Goal: Transaction & Acquisition: Purchase product/service

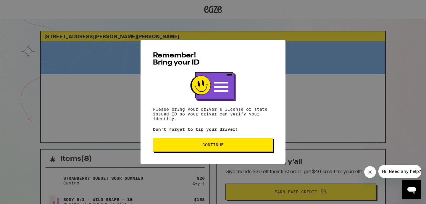
click at [207, 149] on button "Continue" at bounding box center [213, 144] width 120 height 14
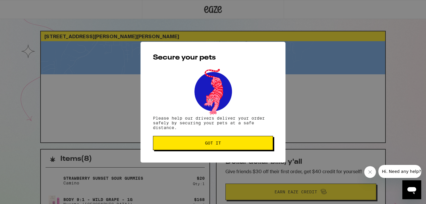
click at [209, 145] on span "Got it" at bounding box center [213, 143] width 16 height 4
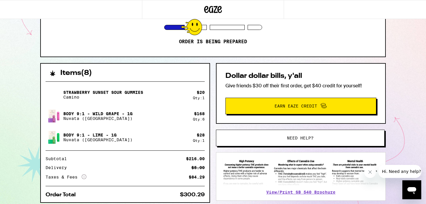
scroll to position [90, 0]
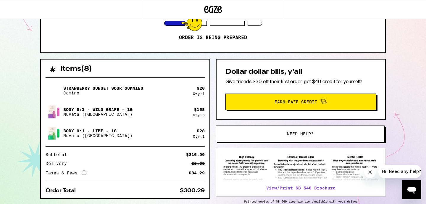
click at [283, 133] on span "Need help?" at bounding box center [300, 134] width 128 height 4
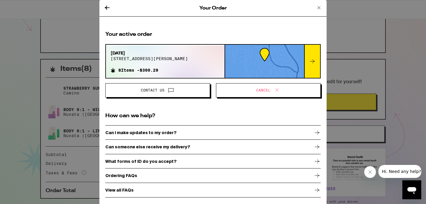
click at [171, 90] on icon at bounding box center [170, 89] width 7 height 7
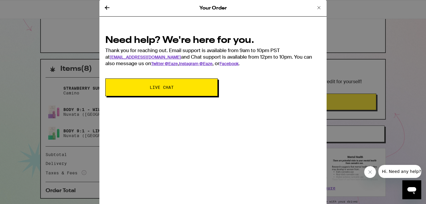
click at [171, 90] on button "Live Chat" at bounding box center [161, 87] width 112 height 18
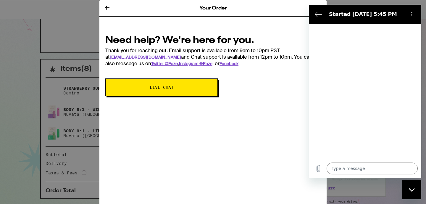
type textarea "x"
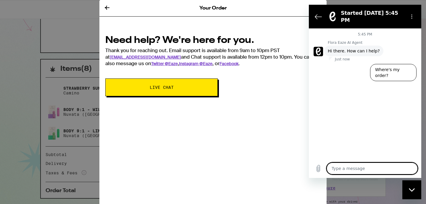
click at [347, 168] on textarea at bounding box center [371, 168] width 91 height 12
type textarea "C"
type textarea "x"
type textarea "Ca"
type textarea "x"
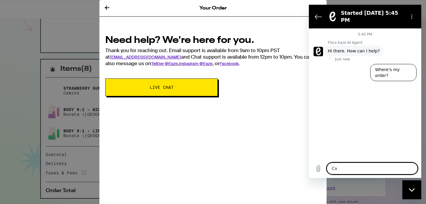
type textarea "Can"
type textarea "x"
type textarea "Can"
type textarea "x"
type textarea "Can i"
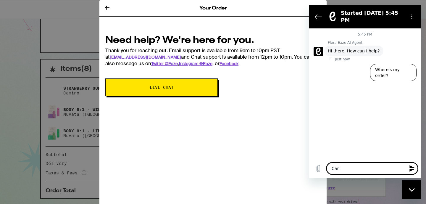
type textarea "x"
type textarea "Can I"
type textarea "x"
type textarea "Can I u"
type textarea "x"
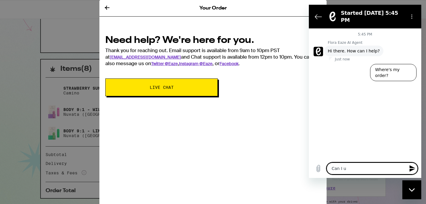
type textarea "Can I up"
type textarea "x"
type textarea "Can I upd"
type textarea "x"
type textarea "Can I upda"
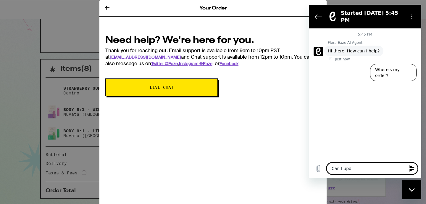
type textarea "x"
type textarea "Can I updat"
type textarea "x"
type textarea "Can I update"
type textarea "x"
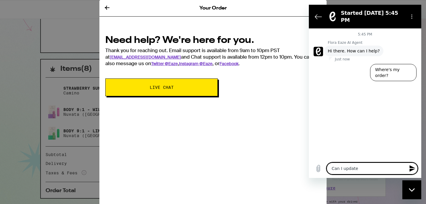
type textarea "Can I update"
type textarea "x"
type textarea "Can I update m"
type textarea "x"
type textarea "Can I update my"
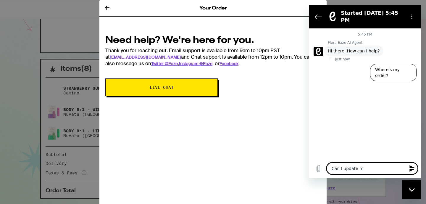
type textarea "x"
type textarea "Can I update my"
type textarea "x"
type textarea "Can I update my d"
type textarea "x"
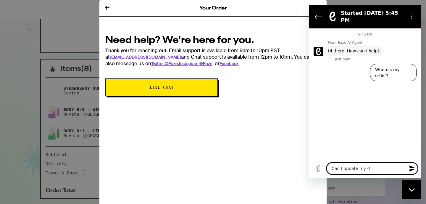
type textarea "Can I update my de"
type textarea "x"
type textarea "Can I update my del"
type textarea "x"
type textarea "Can I update my deli"
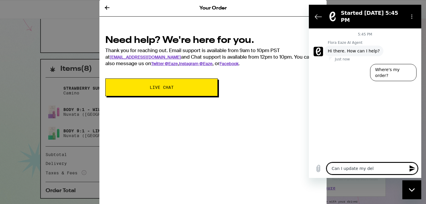
type textarea "x"
type textarea "Can I update my deliv"
type textarea "x"
type textarea "Can I update my delive"
type textarea "x"
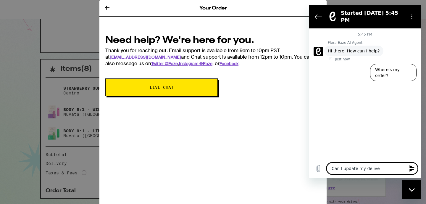
type textarea "Can I update my deliver"
type textarea "x"
type textarea "Can I update my delivery"
type textarea "x"
type textarea "Can I update my delivery"
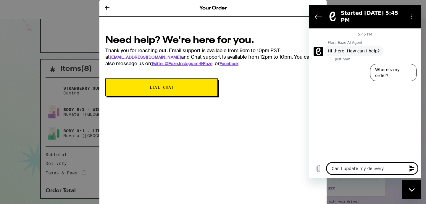
type textarea "x"
type textarea "Can I update my delivery w"
type textarea "x"
type textarea "Can I update my delivery wi"
type textarea "x"
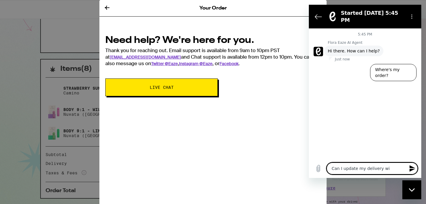
type textarea "Can I update my delivery win"
type textarea "x"
type textarea "Can I update my delivery wind"
type textarea "x"
type textarea "Can I update my delivery windo"
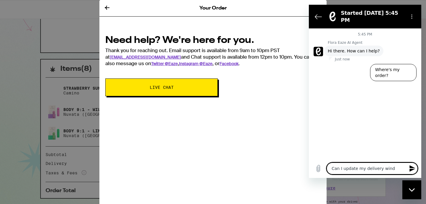
type textarea "x"
type textarea "Can I update my delivery window"
type textarea "x"
type textarea "Can I update my delivery window?"
type textarea "x"
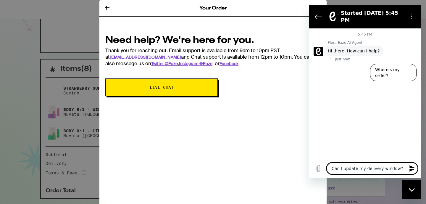
type textarea "Can I update my delivery window?"
type textarea "x"
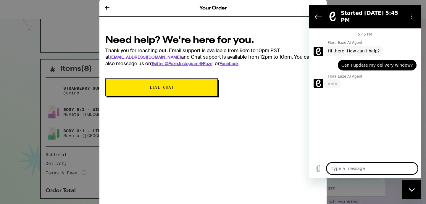
type textarea "x"
type textarea "t"
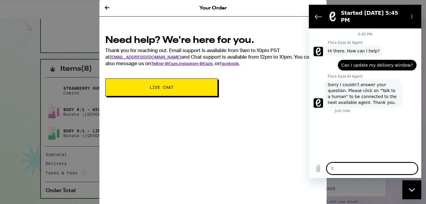
type textarea "x"
type textarea "ta"
type textarea "x"
type textarea "tal"
type textarea "x"
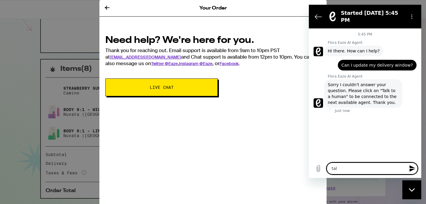
type textarea "talk"
type textarea "x"
type textarea "talk"
type textarea "x"
type textarea "talk t"
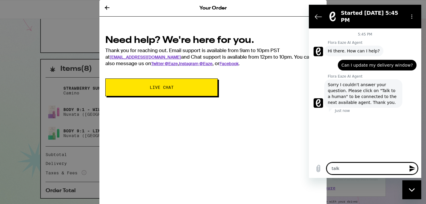
type textarea "x"
type textarea "talk to"
type textarea "x"
type textarea "talk tot"
type textarea "x"
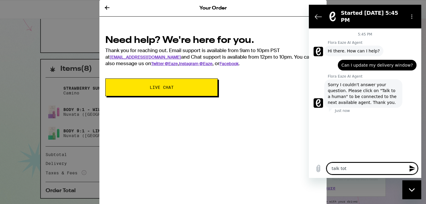
type textarea "talk tot"
type textarea "x"
type textarea "talk tot a"
type textarea "x"
type textarea "talk tot a"
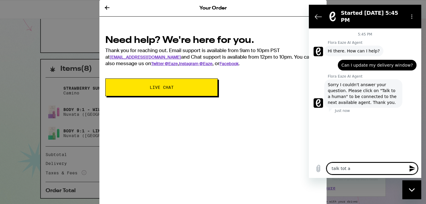
type textarea "x"
type textarea "talk tot a h"
type textarea "x"
type textarea "talk tot a hu"
type textarea "x"
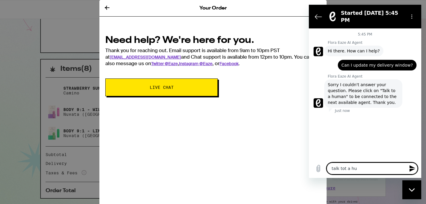
type textarea "talk tot a hum"
type textarea "x"
type textarea "talk tot a huma"
type textarea "x"
type textarea "talk tot a human"
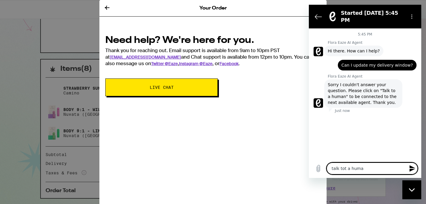
type textarea "x"
type textarea "talk tot a human"
type textarea "x"
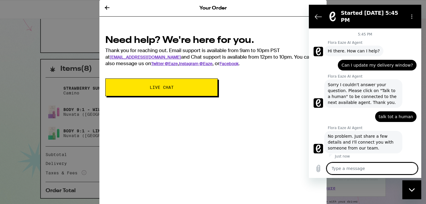
type textarea "x"
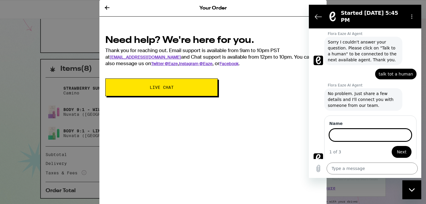
scroll to position [42, 0]
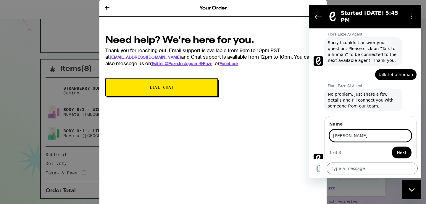
type input "sandra"
click at [402, 147] on button "Next" at bounding box center [401, 152] width 20 height 12
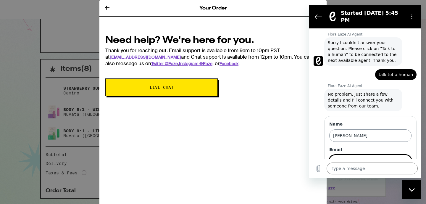
scroll to position [67, 0]
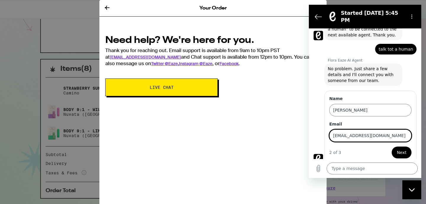
type input "sandracarone@gmail.com"
click at [402, 147] on button "Next" at bounding box center [401, 152] width 20 height 12
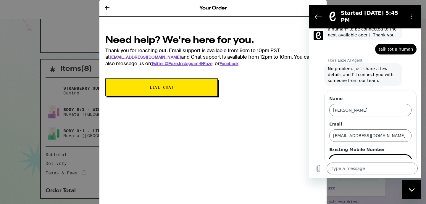
scroll to position [93, 0]
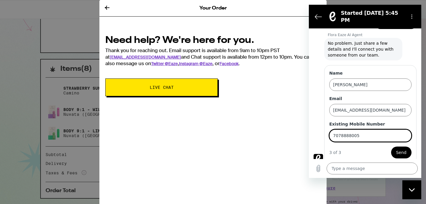
type input "7078888005"
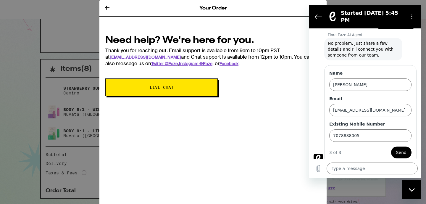
click at [400, 149] on span "Send" at bounding box center [401, 152] width 10 height 7
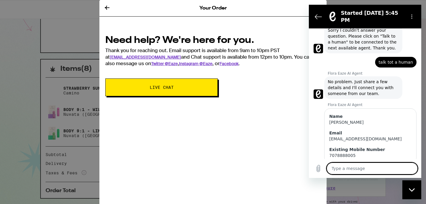
scroll to position [67, 0]
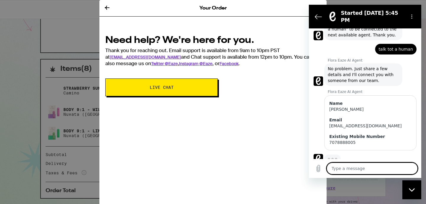
click at [345, 167] on textarea at bounding box center [371, 168] width 91 height 12
type textarea "x"
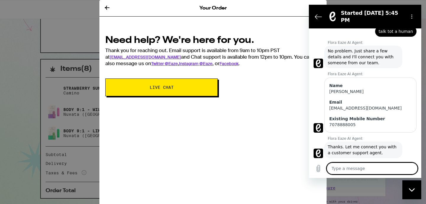
type textarea "I"
type textarea "x"
type textarea "I"
type textarea "x"
type textarea "I h"
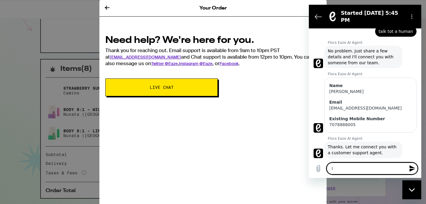
type textarea "x"
type textarea "I ha"
type textarea "x"
type textarea "I hav"
type textarea "x"
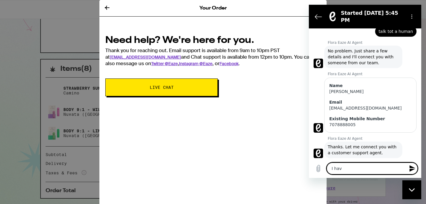
type textarea "I have"
type textarea "x"
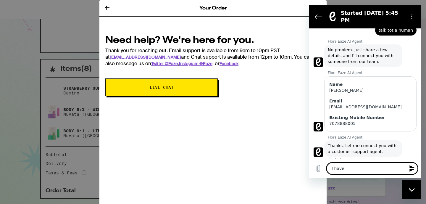
type textarea "I have"
type textarea "x"
type textarea "I have a"
type textarea "x"
type textarea "I have an"
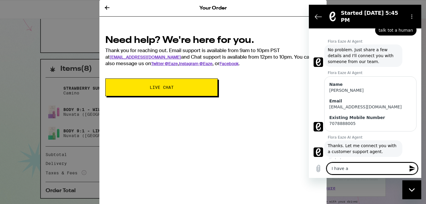
type textarea "x"
type textarea "I have an"
type textarea "x"
type textarea "I have an e"
type textarea "x"
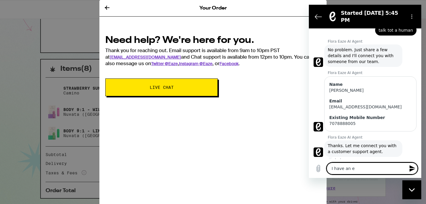
type textarea "I have an ex"
type textarea "x"
type textarea "I have an exi"
type textarea "x"
type textarea "I have an exis"
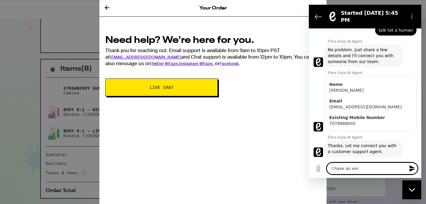
type textarea "x"
type textarea "I have an exist"
type textarea "x"
type textarea "I have an existi"
type textarea "x"
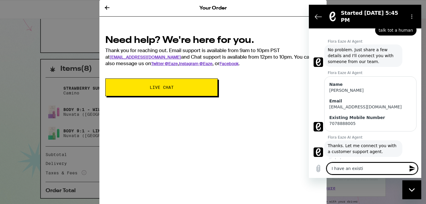
type textarea "I have an existin"
type textarea "x"
type textarea "I have an existing"
type textarea "x"
type textarea "I have an existing"
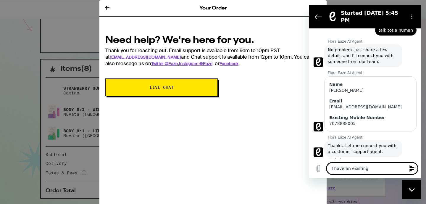
type textarea "x"
type textarea "I have an existing o"
type textarea "x"
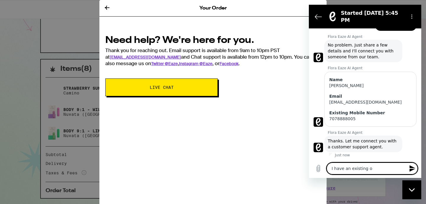
type textarea "I have an existing or"
type textarea "x"
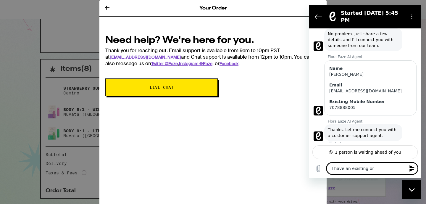
type textarea "I have an existing ord"
type textarea "x"
type textarea "I have an existing orde"
type textarea "x"
type textarea "I have an existing order"
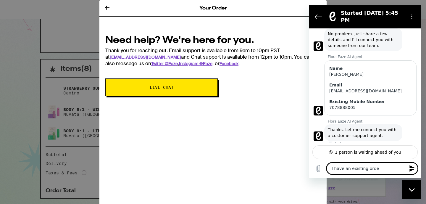
type textarea "x"
type textarea "I have an existing order"
type textarea "x"
type textarea "I have an existing order t"
type textarea "x"
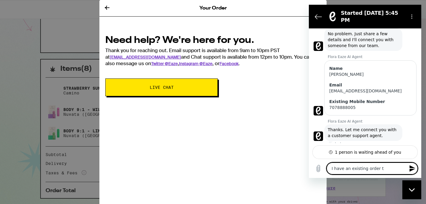
type textarea "I have an existing order th"
type textarea "x"
type textarea "I have an existing order tha"
type textarea "x"
type textarea "I have an existing order that"
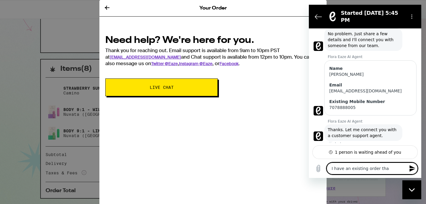
type textarea "x"
type textarea "I have an existing order that"
type textarea "x"
type textarea "I have an existing order that i"
type textarea "x"
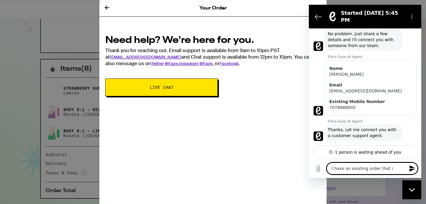
type textarea "I have an existing order that is"
type textarea "x"
type textarea "I have an existing order that is"
type textarea "x"
type textarea "I have an existing order that is m"
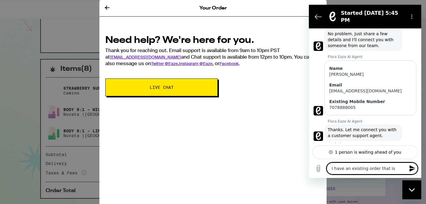
type textarea "x"
type textarea "I have an existing order that is me"
type textarea "x"
type textarea "I have an existing order that is mea"
type textarea "x"
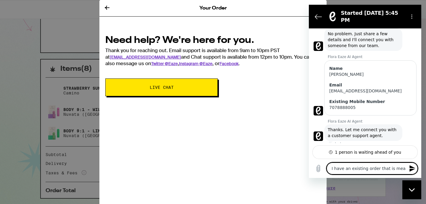
type textarea "I have an existing order that is mean"
type textarea "x"
type textarea "I have an existing order that is meant"
type textarea "x"
type textarea "I have an existing order that is meant"
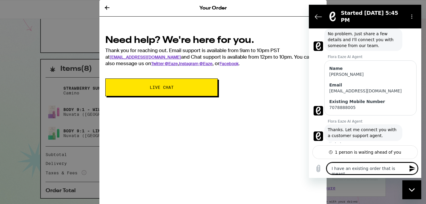
type textarea "x"
type textarea "I have an existing order that is meant t"
type textarea "x"
type textarea "I have an existing order that is meant to"
type textarea "x"
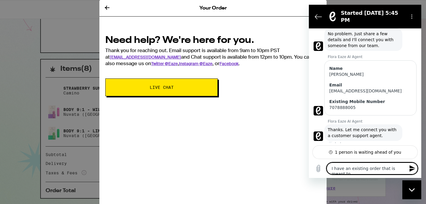
type textarea "I have an existing order that is meant to"
type textarea "x"
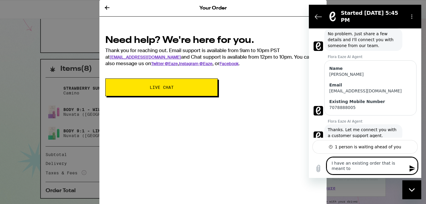
type textarea "I have an existing order that is meant to b"
type textarea "x"
type textarea "I have an existing order that is meant to be"
type textarea "x"
type textarea "I have an existing order that is meant to be"
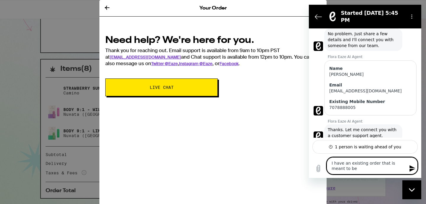
type textarea "x"
type textarea "I have an existing order that is meant to be d"
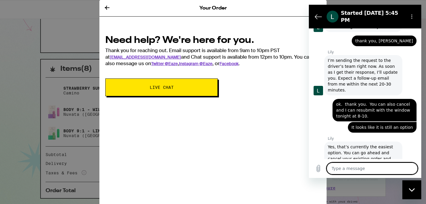
scroll to position [368, 0]
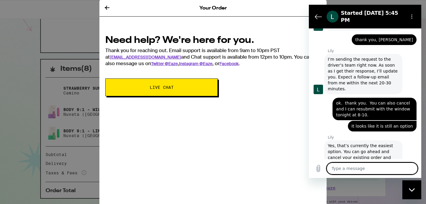
click at [341, 169] on textarea at bounding box center [371, 168] width 91 height 12
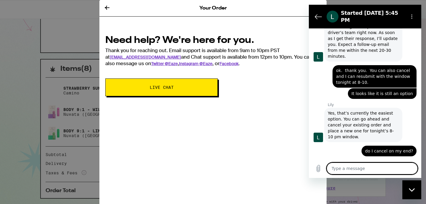
scroll to position [401, 0]
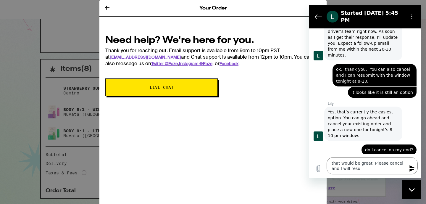
click at [141, 87] on span "Live Chat" at bounding box center [161, 87] width 64 height 4
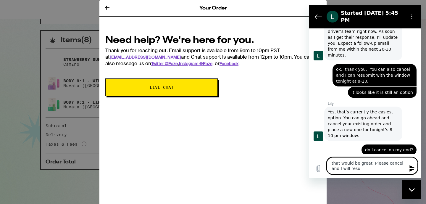
click at [359, 169] on textarea "that would be great. Please cancel and I will resu" at bounding box center [371, 165] width 91 height 17
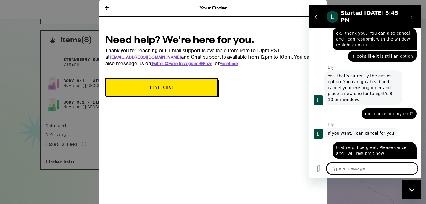
scroll to position [439, 0]
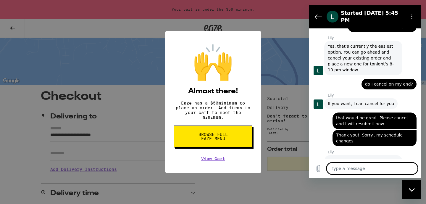
scroll to position [489, 0]
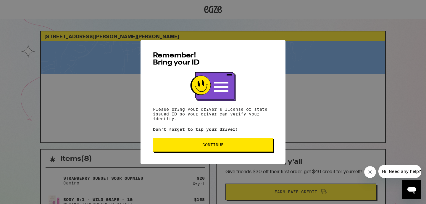
click at [200, 146] on span "Continue" at bounding box center [213, 144] width 110 height 4
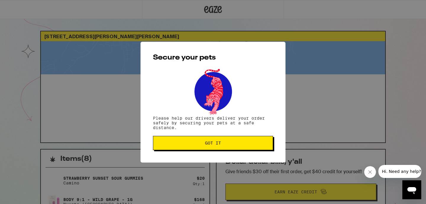
click at [200, 144] on span "Got it" at bounding box center [213, 143] width 110 height 4
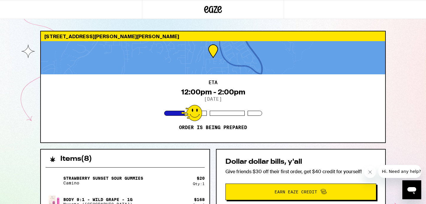
click at [218, 8] on icon at bounding box center [219, 9] width 4 height 7
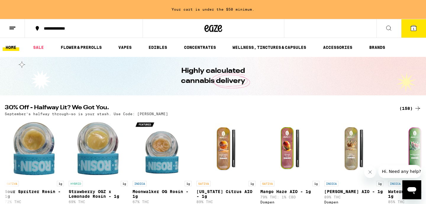
click at [11, 27] on line at bounding box center [12, 27] width 6 height 0
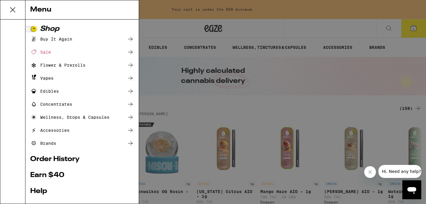
click at [53, 157] on link "Order History" at bounding box center [82, 158] width 104 height 7
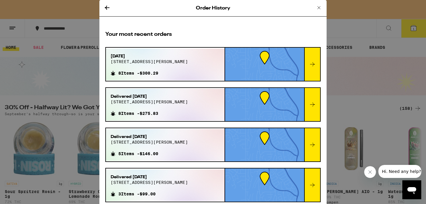
click at [307, 61] on div at bounding box center [312, 64] width 16 height 33
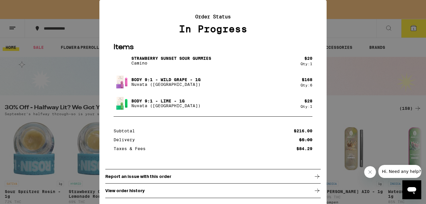
scroll to position [19, 0]
click at [128, 192] on p "View order history" at bounding box center [124, 190] width 39 height 5
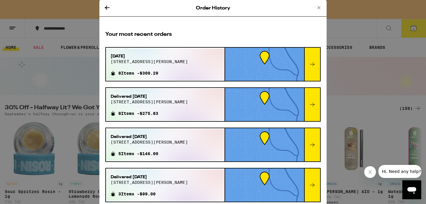
click at [316, 64] on div at bounding box center [312, 64] width 16 height 33
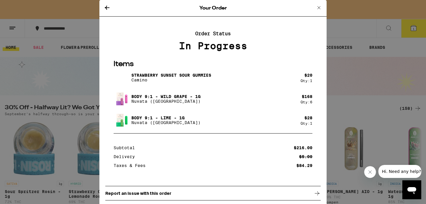
click at [120, 103] on img at bounding box center [122, 98] width 17 height 17
click at [151, 99] on p "Body 9:1 - Wild Grape - 1g" at bounding box center [165, 96] width 69 height 5
click at [105, 8] on icon at bounding box center [107, 8] width 5 height 4
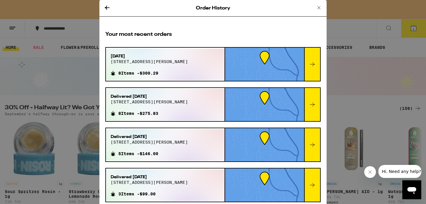
click at [10, 30] on div "Order History Your most recent orders [DATE] 216 [PERSON_NAME] dr 8 Items - $30…" at bounding box center [213, 102] width 426 height 204
click at [12, 27] on div "Order History Your most recent orders [DATE] 216 [PERSON_NAME] dr 8 Items - $30…" at bounding box center [213, 102] width 426 height 204
click at [318, 7] on icon at bounding box center [318, 7] width 3 height 3
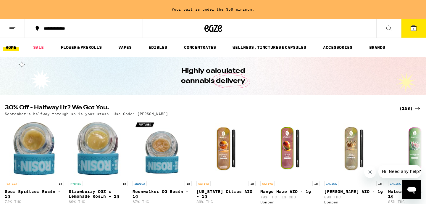
click at [13, 29] on line at bounding box center [11, 29] width 4 height 0
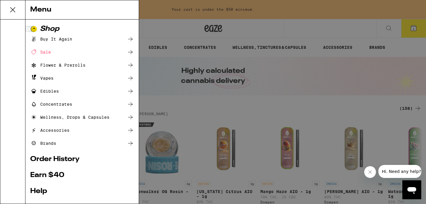
click at [45, 141] on div "Brands" at bounding box center [43, 143] width 26 height 7
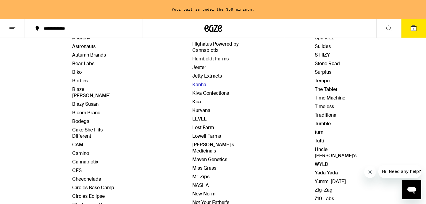
scroll to position [112, 0]
click at [80, 150] on link "Camino" at bounding box center [80, 153] width 17 height 6
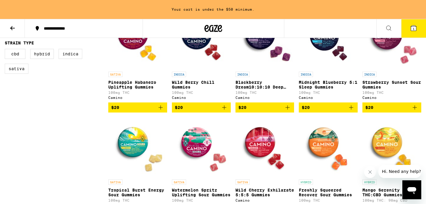
scroll to position [160, 0]
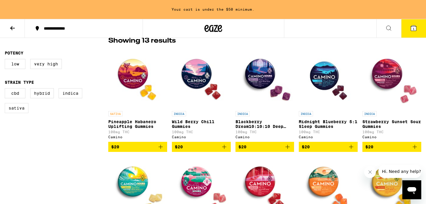
click at [416, 149] on icon "Add to bag" at bounding box center [414, 146] width 7 height 7
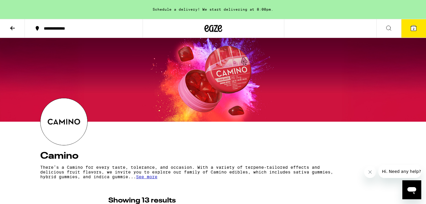
scroll to position [0, 0]
click at [13, 25] on icon at bounding box center [12, 28] width 7 height 7
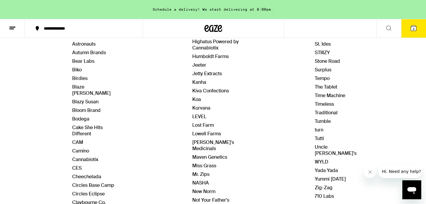
scroll to position [114, 0]
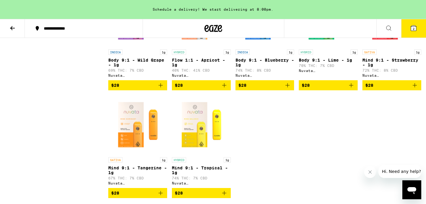
scroll to position [198, 0]
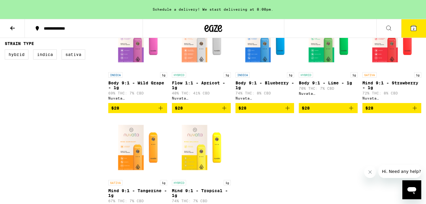
click at [162, 110] on icon "Add to bag" at bounding box center [160, 107] width 7 height 7
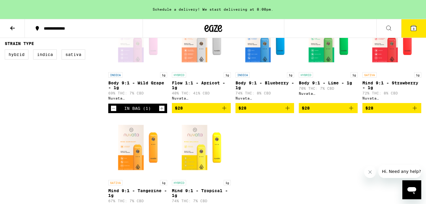
click at [162, 110] on icon "Increment" at bounding box center [161, 108] width 5 height 7
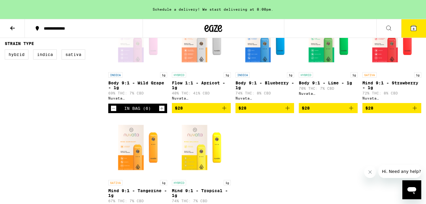
click at [352, 109] on icon "Add to bag" at bounding box center [350, 107] width 7 height 7
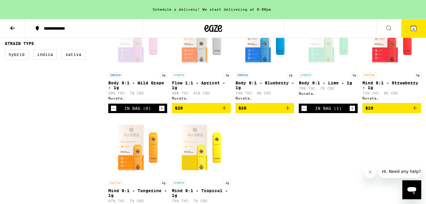
click at [412, 28] on span "9" at bounding box center [413, 29] width 2 height 4
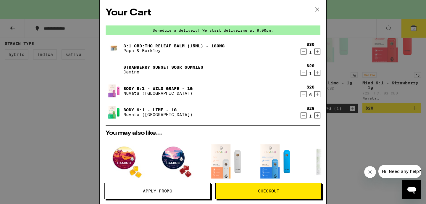
click at [303, 52] on icon "Decrement" at bounding box center [303, 51] width 5 height 7
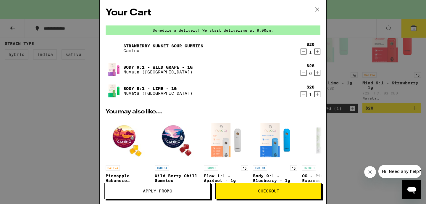
click at [271, 192] on span "Checkout" at bounding box center [268, 191] width 21 height 4
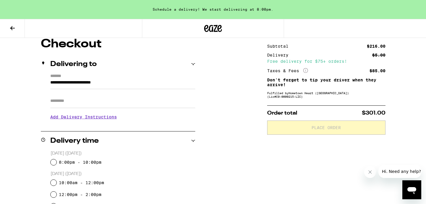
scroll to position [107, 0]
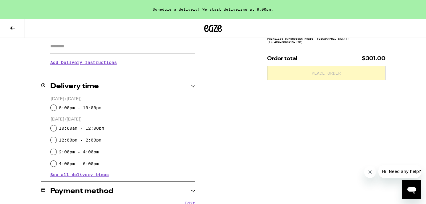
click at [54, 108] on input "8:00pm - 10:00pm" at bounding box center [54, 108] width 6 height 6
radio input "true"
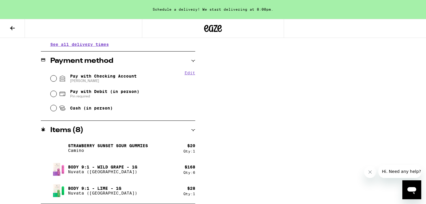
scroll to position [237, 0]
click at [53, 79] on input "Pay with Checking Account [PERSON_NAME]" at bounding box center [54, 78] width 6 height 6
radio input "true"
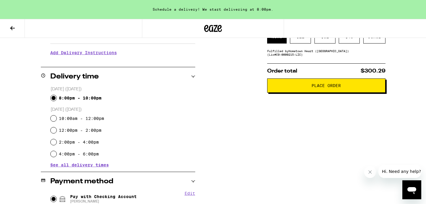
scroll to position [142, 0]
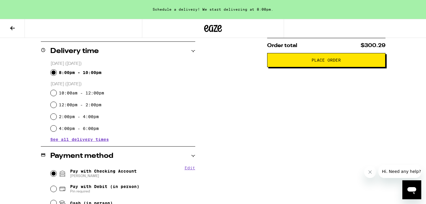
click at [321, 62] on span "Place Order" at bounding box center [325, 60] width 29 height 4
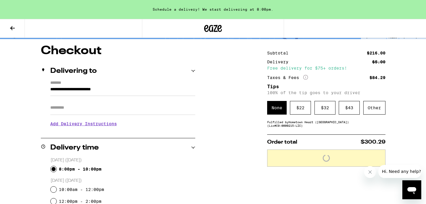
scroll to position [43, 0]
